Goal: Information Seeking & Learning: Find contact information

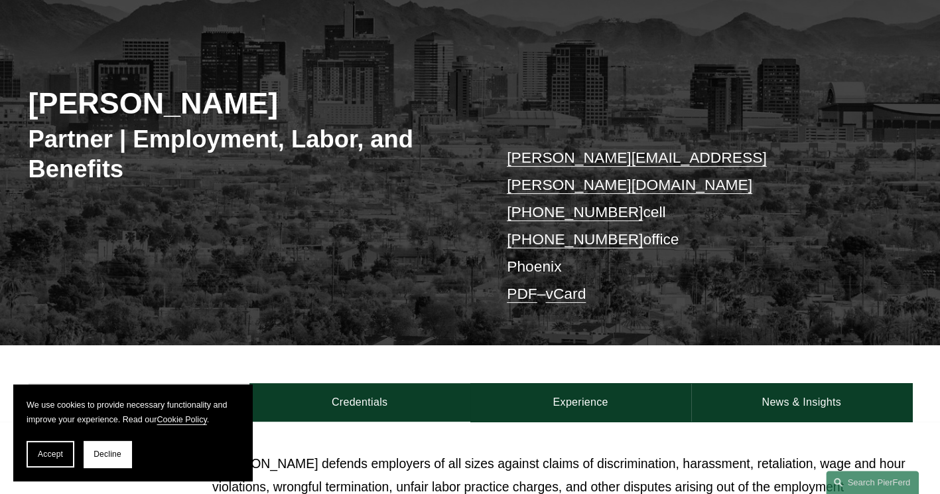
scroll to position [133, 0]
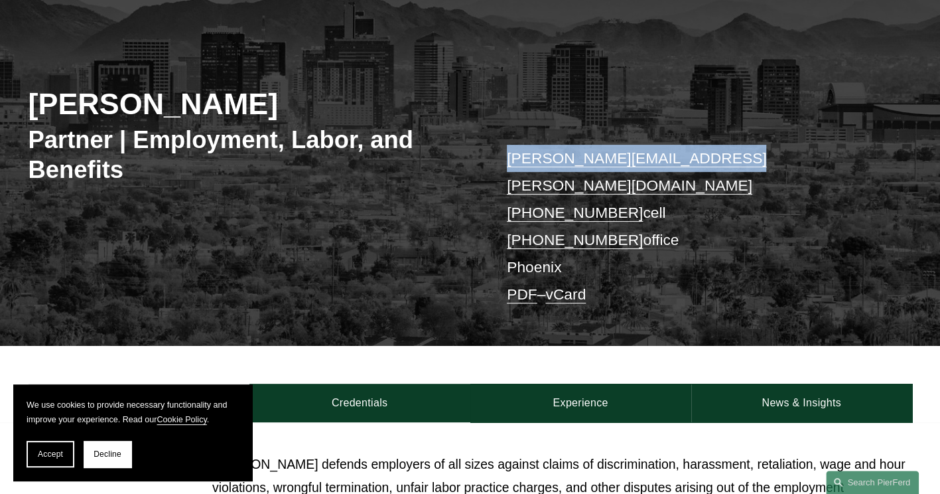
drag, startPoint x: 724, startPoint y: 160, endPoint x: 500, endPoint y: 158, distance: 224.2
click at [500, 158] on div "[PERSON_NAME] Partner | Employment, Labor, and Benefits [PERSON_NAME][EMAIL_ADD…" at bounding box center [470, 178] width 940 height 335
copy link "[PERSON_NAME][EMAIL_ADDRESS][PERSON_NAME][DOMAIN_NAME]"
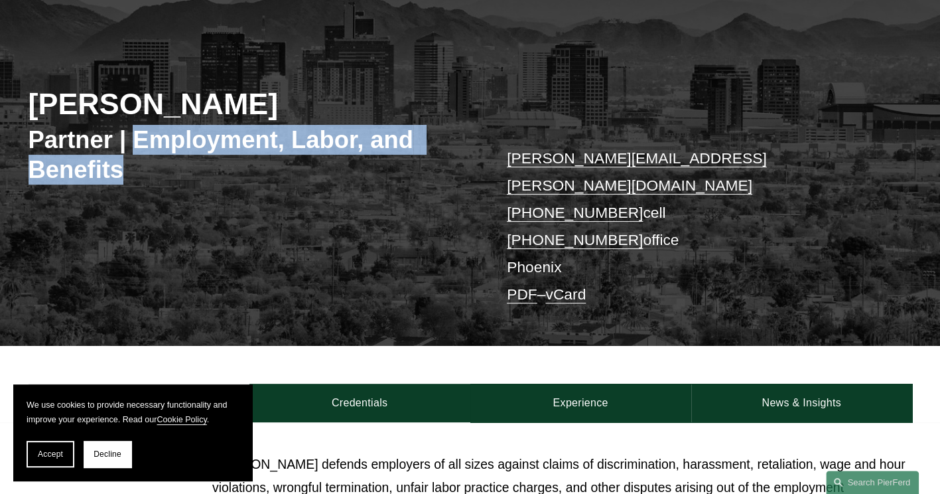
drag, startPoint x: 138, startPoint y: 139, endPoint x: 400, endPoint y: 163, distance: 263.2
click at [400, 163] on h3 "Partner | Employment, Labor, and Benefits" at bounding box center [250, 155] width 442 height 60
drag, startPoint x: 621, startPoint y: 184, endPoint x: 516, endPoint y: 187, distance: 104.9
click at [516, 187] on p "[PERSON_NAME][EMAIL_ADDRESS][PERSON_NAME][DOMAIN_NAME] [PHONE_NUMBER] cell [PHO…" at bounding box center [691, 226] width 368 height 163
copy link "[PHONE_NUMBER]"
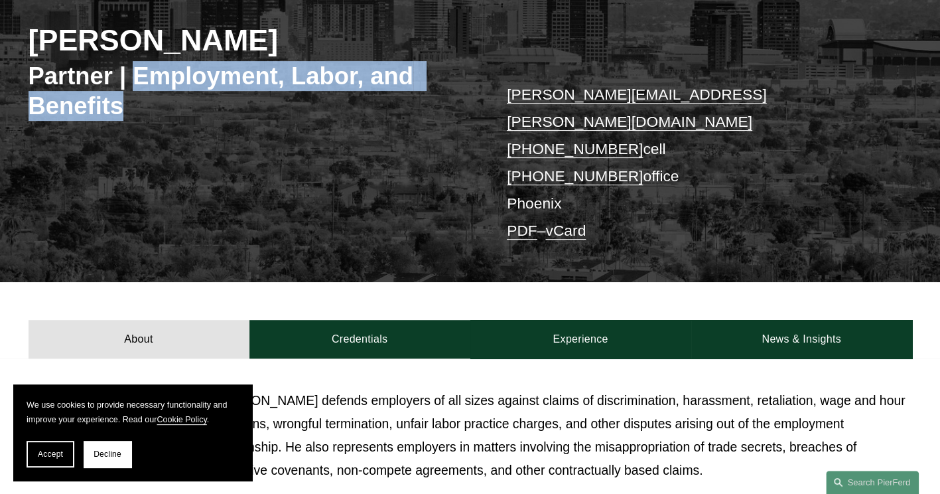
scroll to position [531, 0]
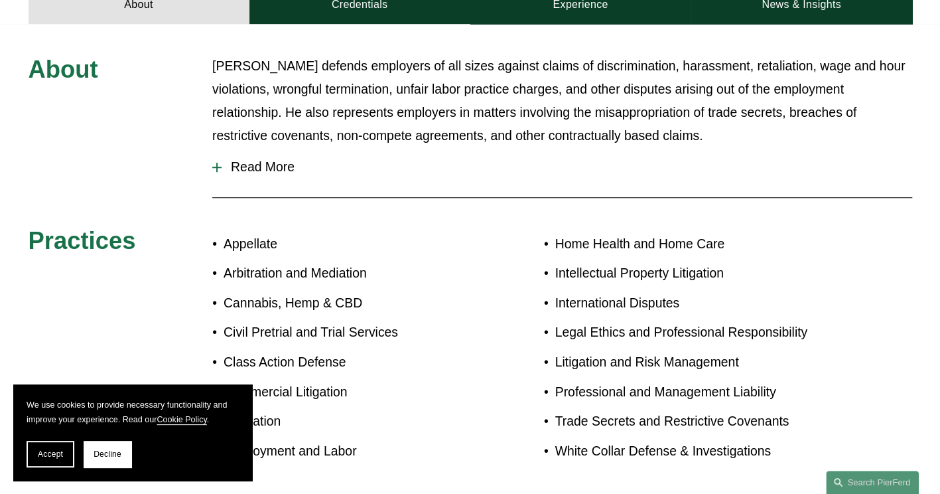
click at [416, 165] on div "Read More Corporate and Compliance Counsel [PERSON_NAME] relishes learning abou…" at bounding box center [562, 168] width 700 height 38
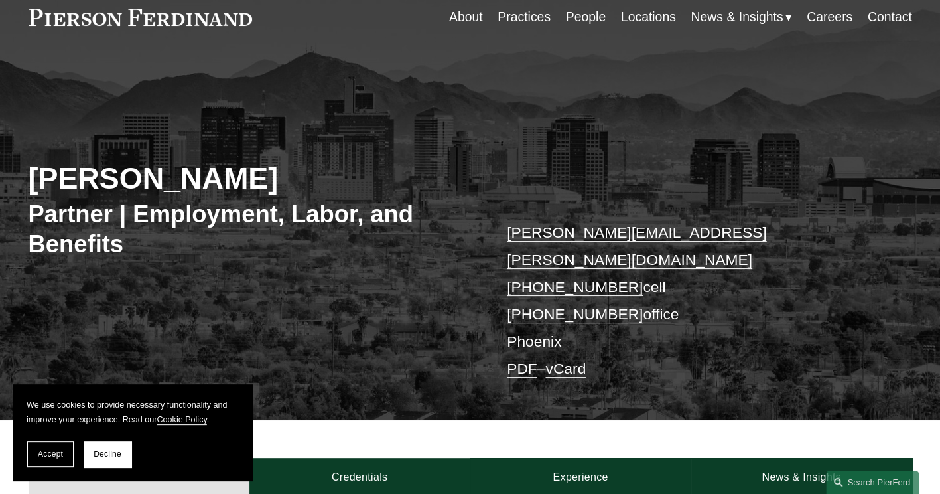
scroll to position [0, 0]
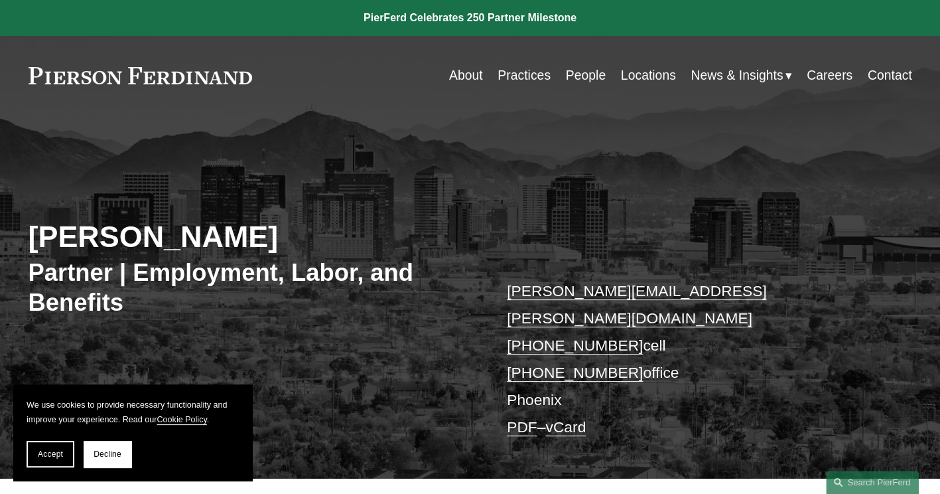
click at [188, 267] on h3 "Partner | Employment, Labor, and Benefits" at bounding box center [250, 287] width 442 height 60
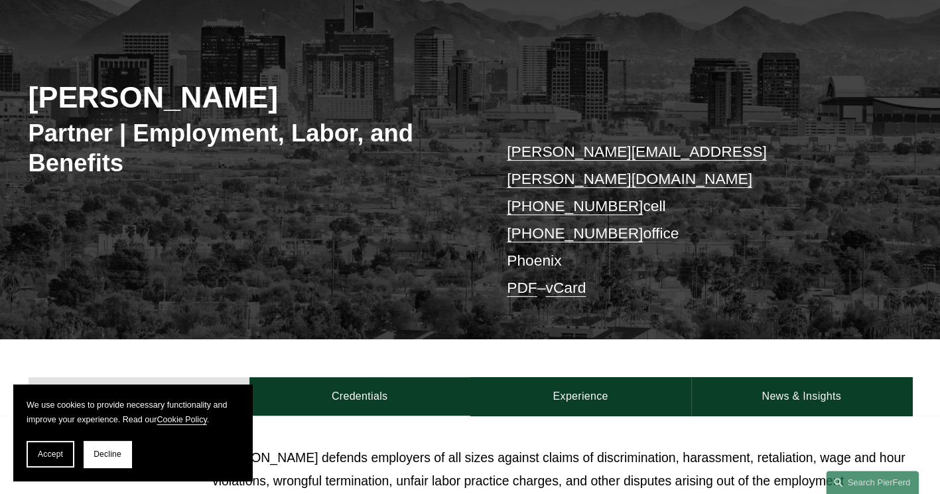
scroll to position [332, 0]
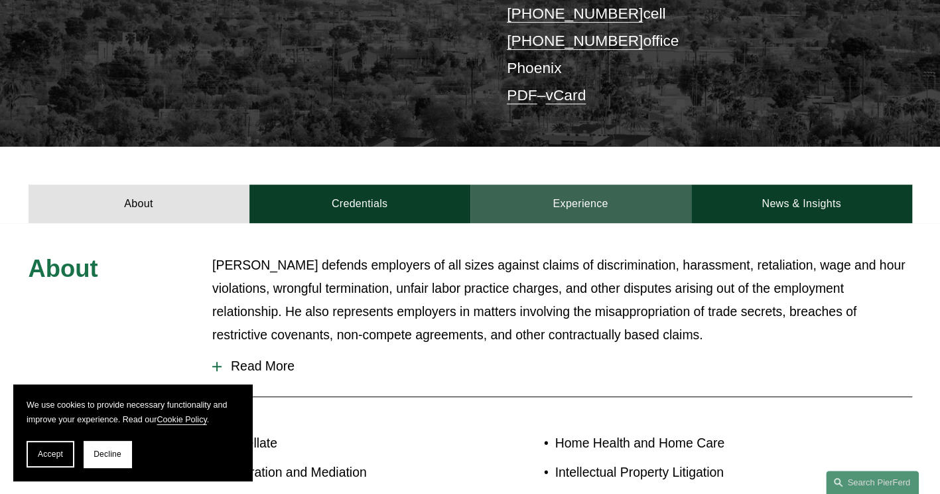
click at [589, 184] on link "Experience" at bounding box center [580, 203] width 221 height 38
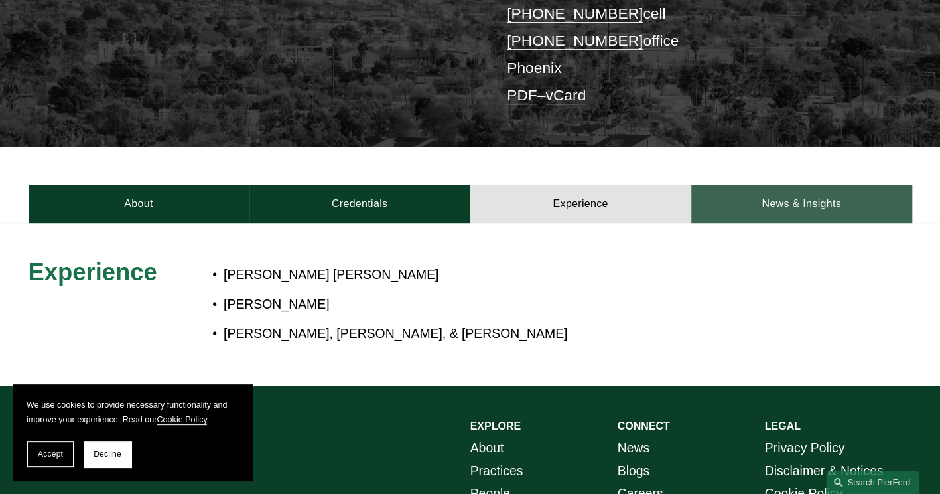
click at [770, 184] on link "News & Insights" at bounding box center [801, 203] width 221 height 38
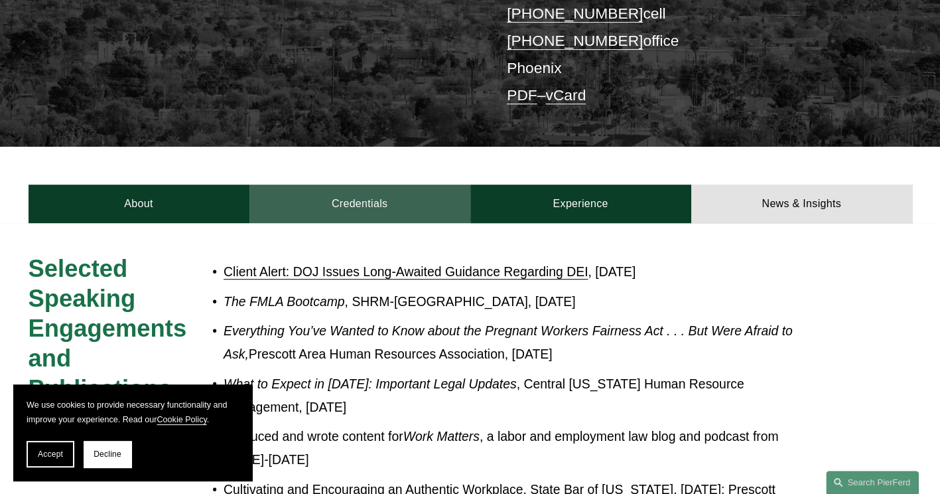
click at [330, 190] on link "Credentials" at bounding box center [359, 203] width 221 height 38
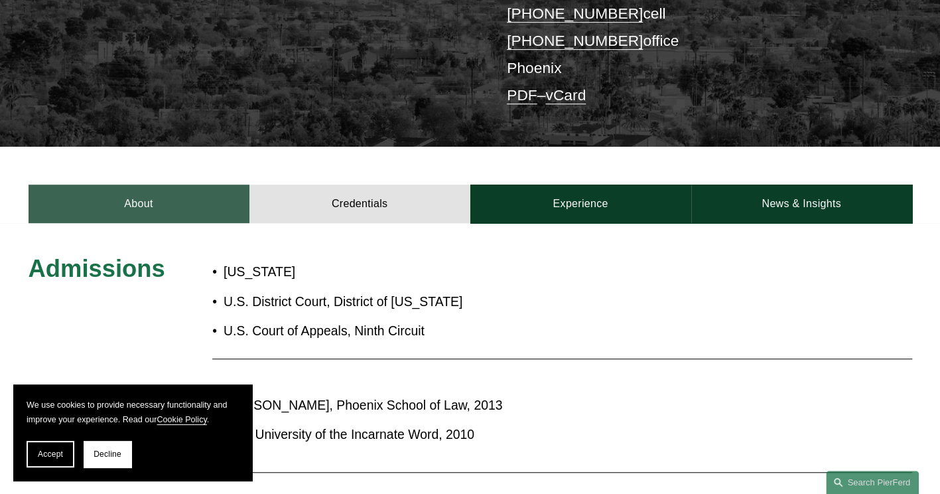
click at [133, 184] on link "About" at bounding box center [139, 203] width 221 height 38
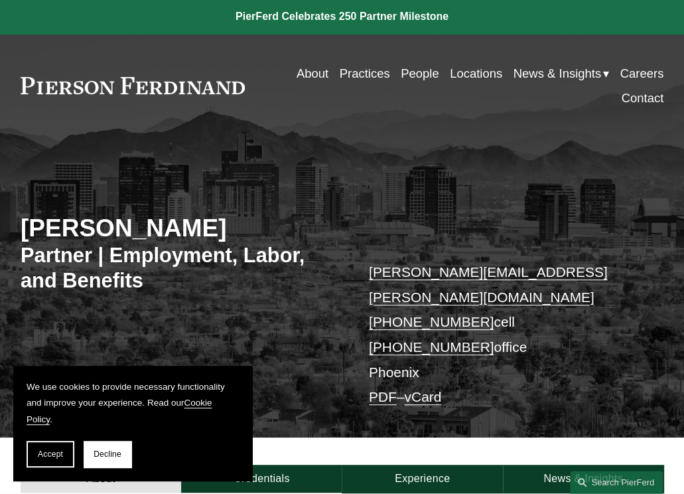
scroll to position [0, 0]
